Goal: Entertainment & Leisure: Consume media (video, audio)

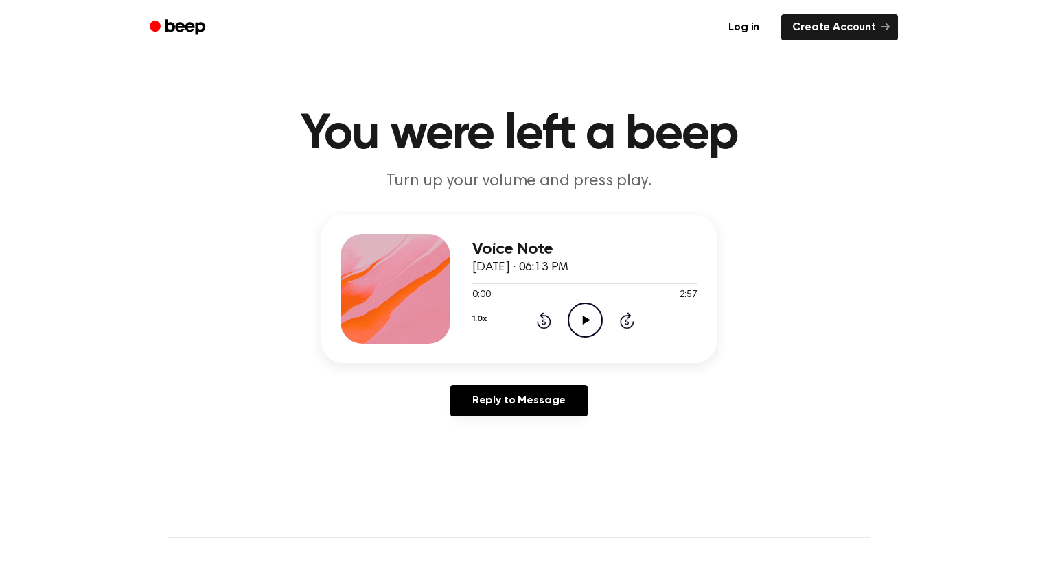
click at [588, 317] on icon "Play Audio" at bounding box center [585, 320] width 35 height 35
click at [588, 317] on icon "Pause Audio" at bounding box center [585, 320] width 35 height 35
click at [588, 317] on icon "Play Audio" at bounding box center [585, 320] width 35 height 35
click at [588, 317] on icon "Pause Audio" at bounding box center [585, 320] width 35 height 35
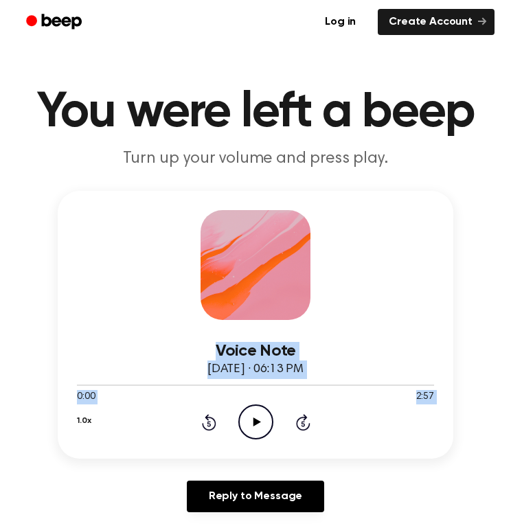
click at [259, 427] on icon "Play Audio" at bounding box center [255, 421] width 35 height 35
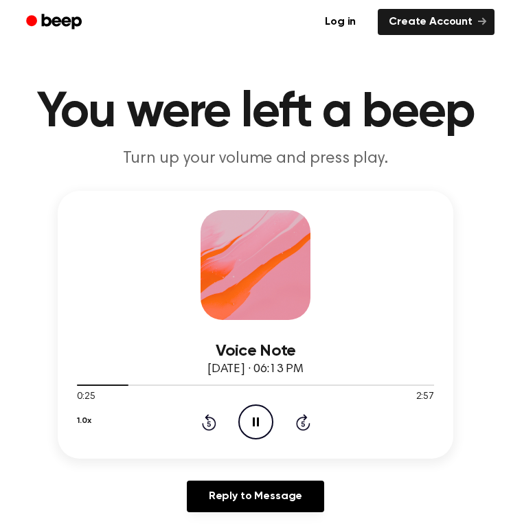
click at [258, 429] on icon "Pause Audio" at bounding box center [255, 421] width 35 height 35
click at [268, 420] on icon "Play Audio" at bounding box center [255, 421] width 35 height 35
click at [140, 386] on div at bounding box center [255, 384] width 357 height 11
drag, startPoint x: 81, startPoint y: 382, endPoint x: 174, endPoint y: 382, distance: 92.6
click at [174, 382] on div at bounding box center [255, 384] width 357 height 11
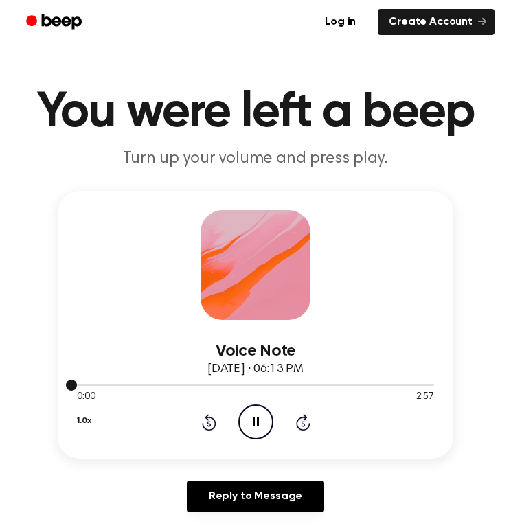
click at [116, 381] on div at bounding box center [255, 384] width 357 height 11
click at [142, 383] on div at bounding box center [255, 384] width 357 height 11
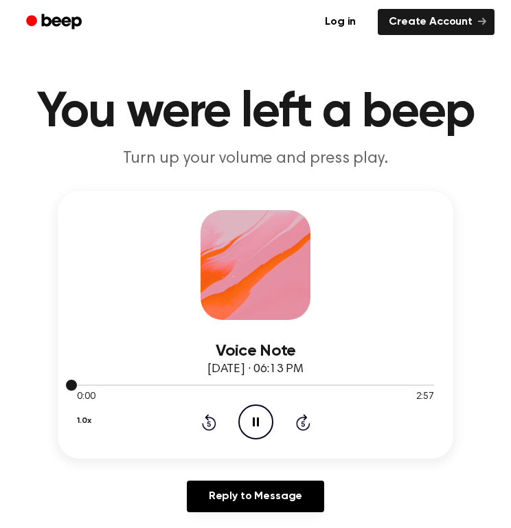
click at [142, 383] on div at bounding box center [255, 384] width 357 height 11
drag, startPoint x: 142, startPoint y: 383, endPoint x: 290, endPoint y: 409, distance: 149.8
click at [282, 408] on div "Voice Note October 13, 2025 · 06:13 PM 0:00 2:57 Your browser does not support …" at bounding box center [255, 379] width 357 height 119
click at [298, 421] on icon "Skip 5 seconds" at bounding box center [302, 422] width 15 height 18
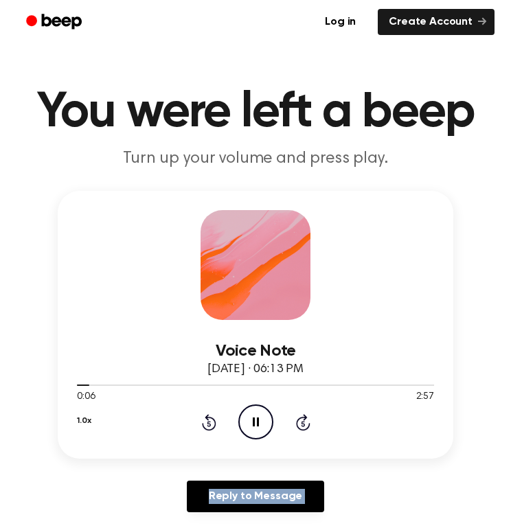
click at [298, 421] on icon "Skip 5 seconds" at bounding box center [302, 422] width 15 height 18
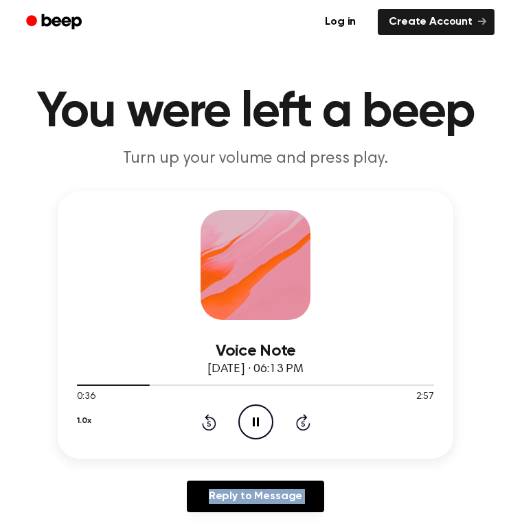
click at [298, 421] on icon "Skip 5 seconds" at bounding box center [302, 422] width 15 height 18
click at [217, 429] on div "1.0x Rewind 5 seconds Pause Audio Skip 5 seconds" at bounding box center [255, 421] width 357 height 35
click at [209, 420] on icon "Rewind 5 seconds" at bounding box center [208, 422] width 15 height 18
click at [242, 420] on icon "Pause Audio" at bounding box center [255, 421] width 35 height 35
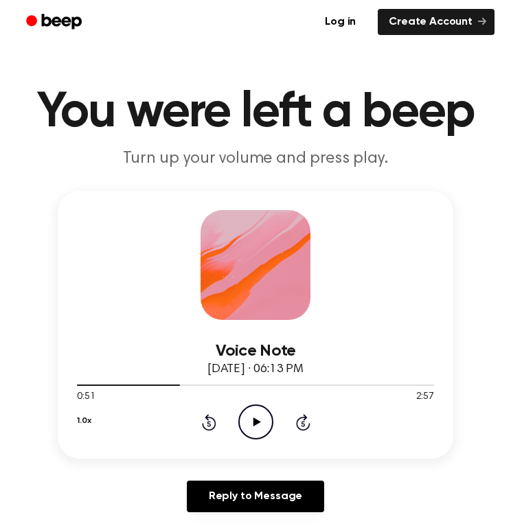
click at [248, 415] on icon "Play Audio" at bounding box center [255, 421] width 35 height 35
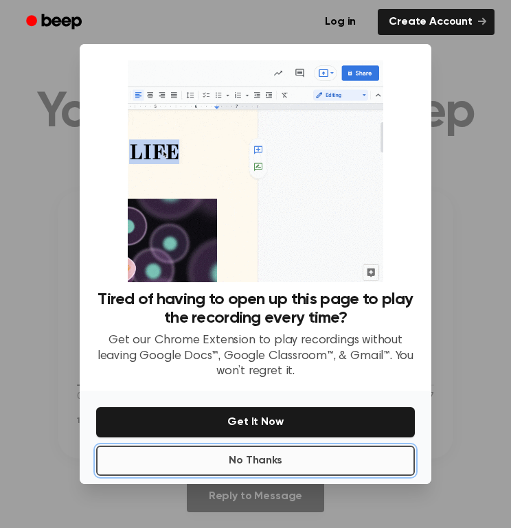
click at [268, 467] on button "No Thanks" at bounding box center [255, 460] width 318 height 30
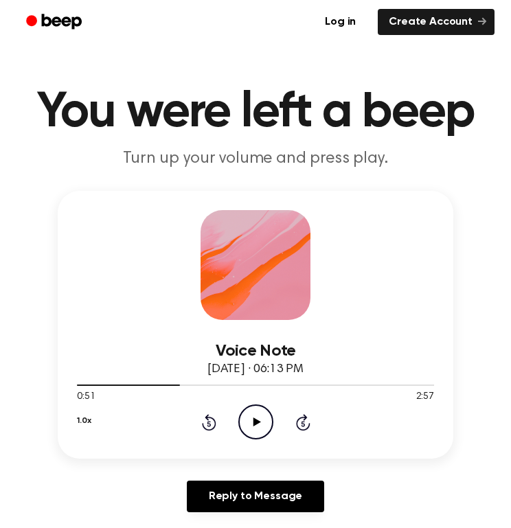
click at [256, 421] on icon at bounding box center [257, 421] width 8 height 9
